Goal: Information Seeking & Learning: Understand process/instructions

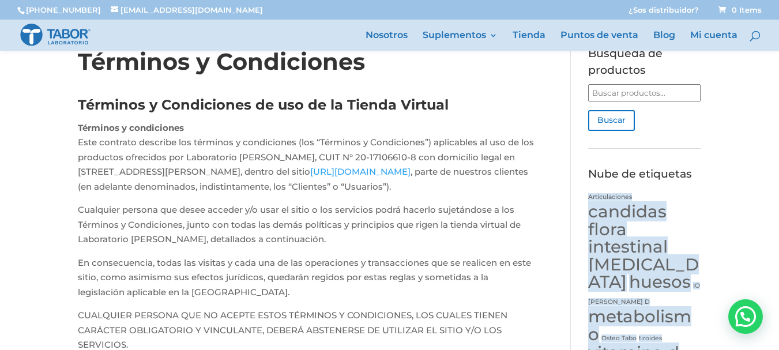
scroll to position [58, 0]
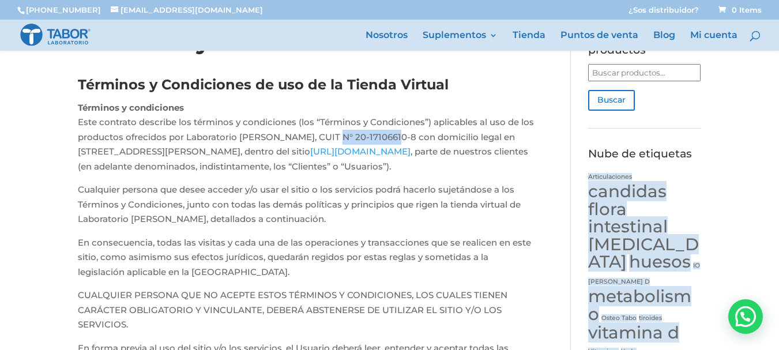
drag, startPoint x: 304, startPoint y: 134, endPoint x: 362, endPoint y: 133, distance: 58.2
click at [362, 133] on p "Términos y condiciones Este contrato describe los términos y condiciones (los “…" at bounding box center [307, 141] width 459 height 82
copy p "20-17106610-8"
click at [331, 46] on div at bounding box center [406, 35] width 779 height 31
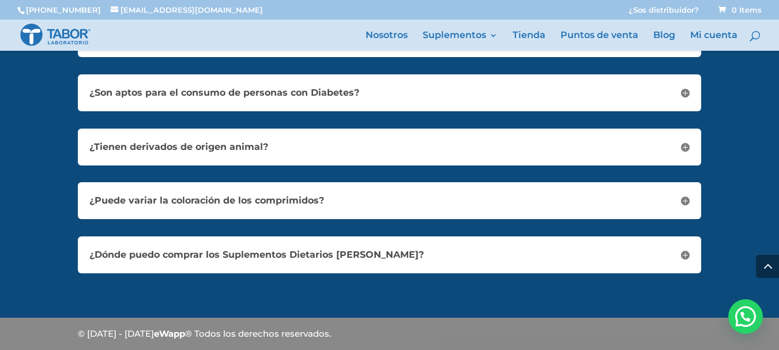
scroll to position [2898, 0]
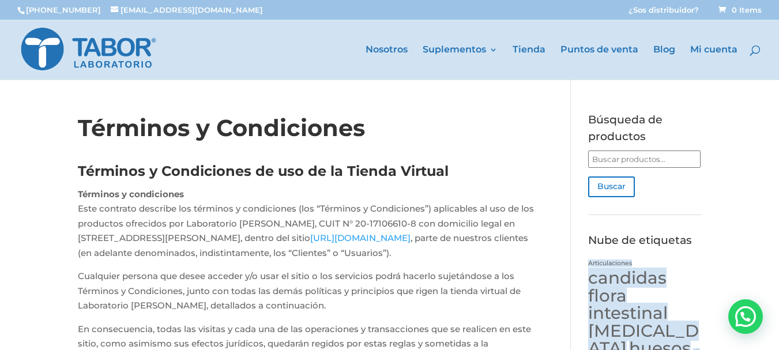
click at [530, 269] on p "Términos y condiciones Este contrato describe los términos y condiciones (los “…" at bounding box center [307, 228] width 459 height 82
